Goal: Navigation & Orientation: Locate item on page

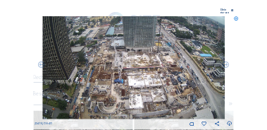
scroll to position [85, 0]
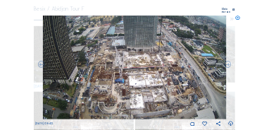
click at [240, 16] on icon at bounding box center [237, 18] width 5 height 5
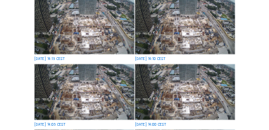
scroll to position [113, 0]
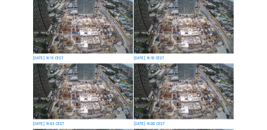
click at [94, 27] on img at bounding box center [82, 25] width 99 height 56
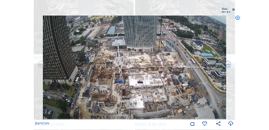
click at [153, 86] on img at bounding box center [134, 68] width 185 height 104
drag, startPoint x: 143, startPoint y: 96, endPoint x: 127, endPoint y: 63, distance: 36.3
click at [127, 63] on img at bounding box center [134, 68] width 185 height 104
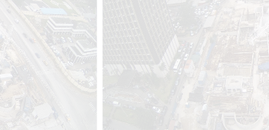
scroll to position [179, 0]
